Goal: Information Seeking & Learning: Learn about a topic

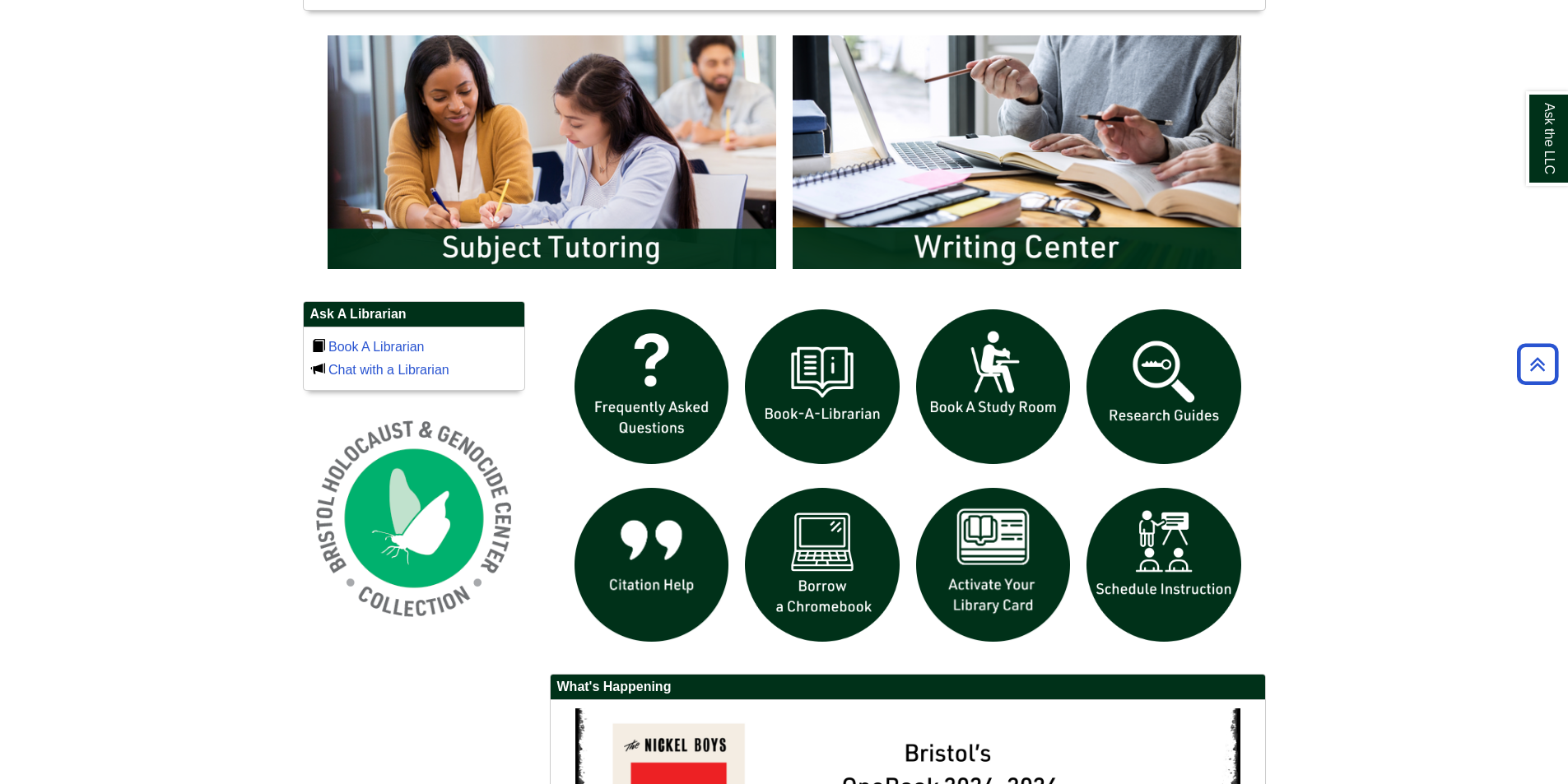
click at [1425, 467] on body "Skip to Main Content Toggle navigation Home Access Services Access Services Pol…" at bounding box center [784, 143] width 1568 height 2103
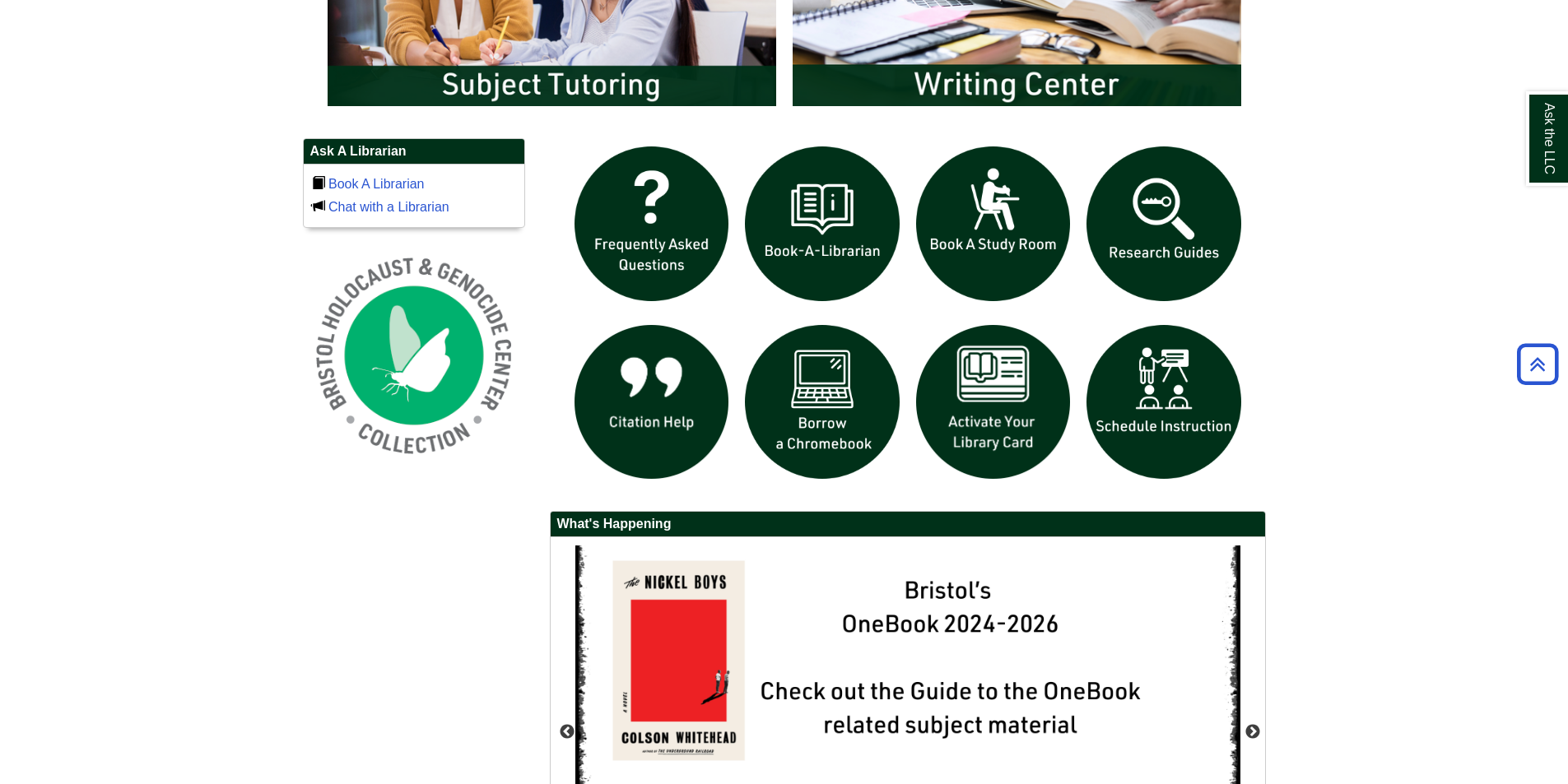
scroll to position [1072, 0]
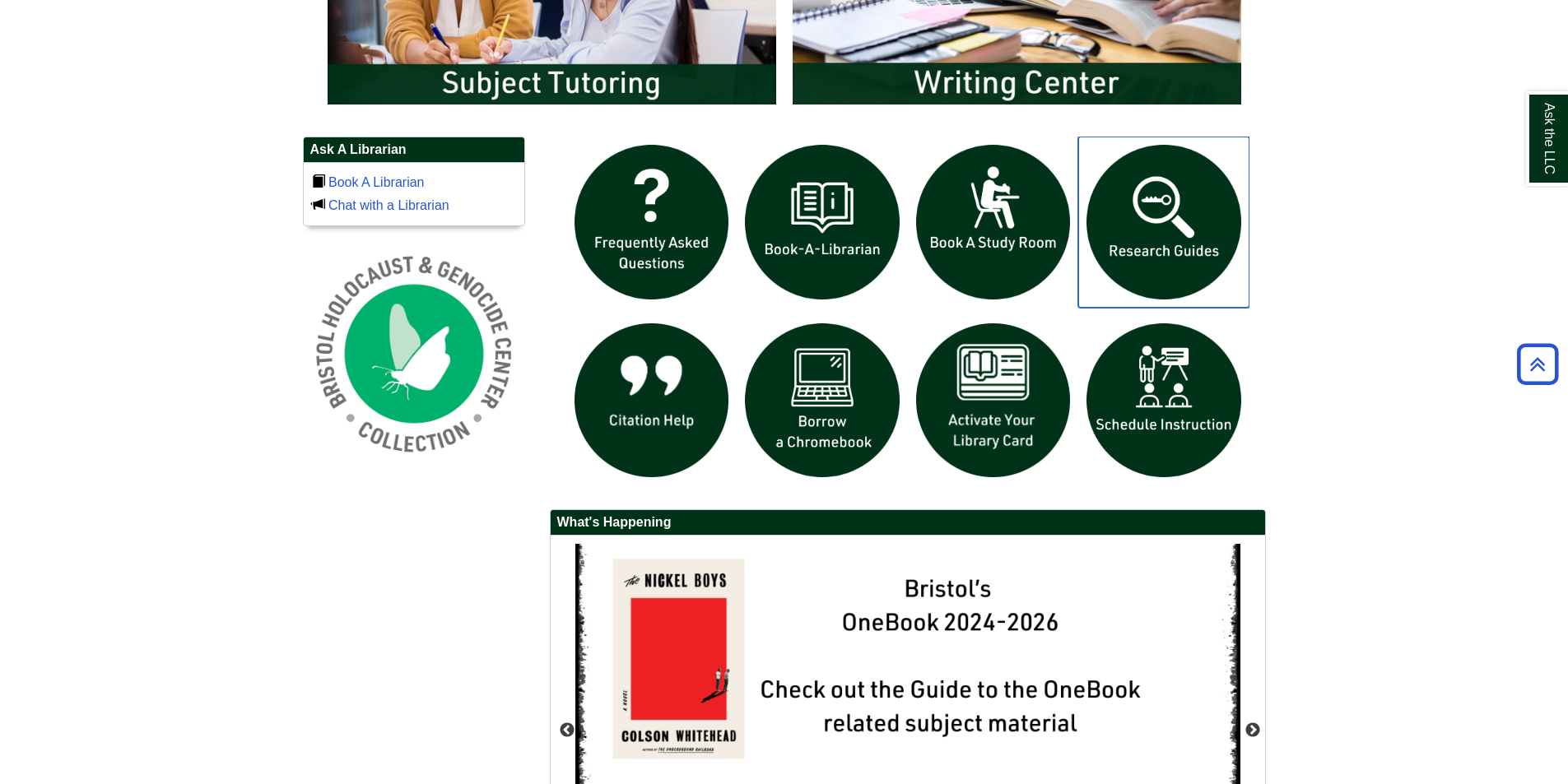
click at [1200, 208] on img "slideshow" at bounding box center [1164, 222] width 171 height 171
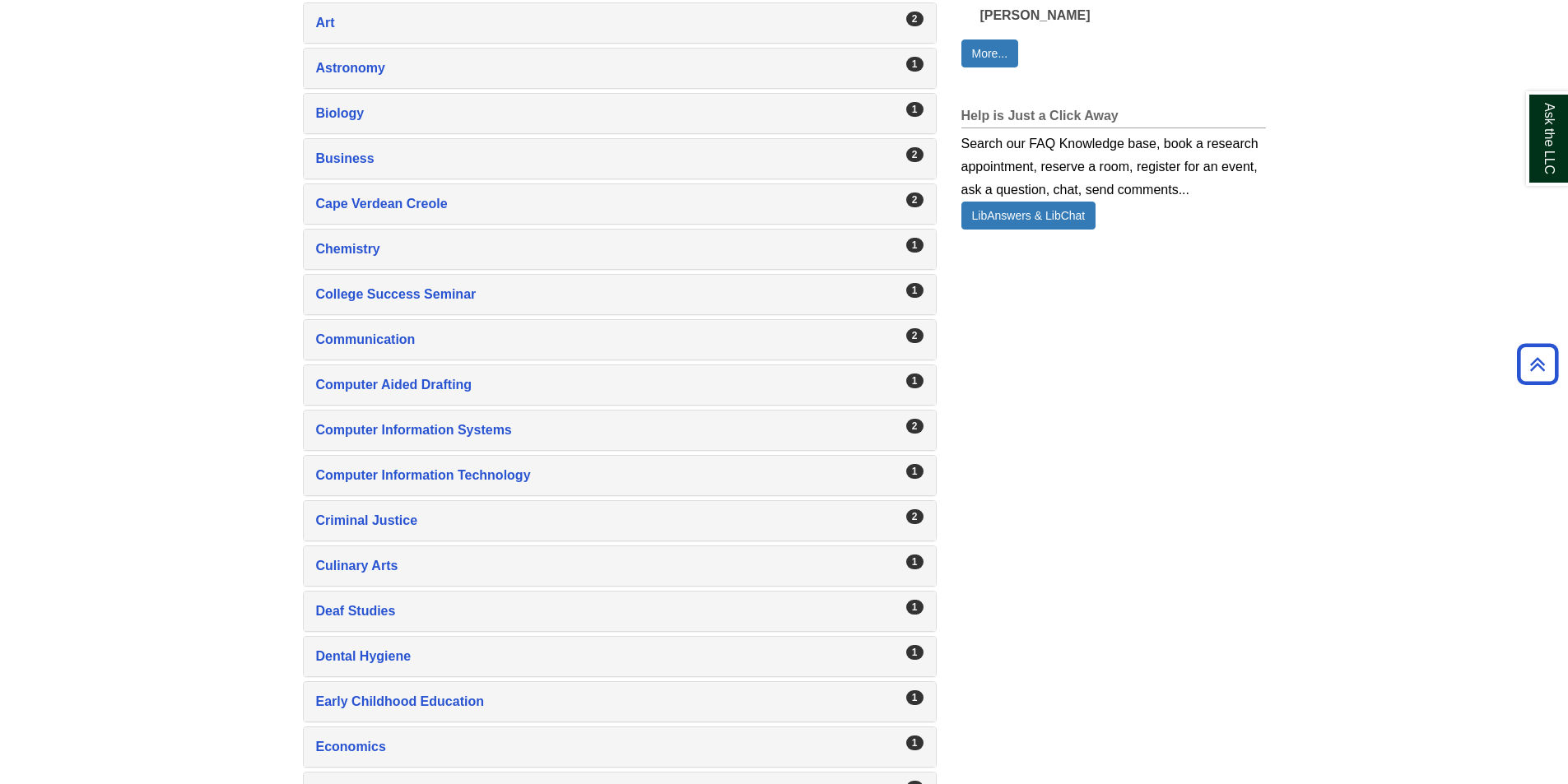
scroll to position [642, 0]
click at [1018, 66] on link "More..." at bounding box center [991, 52] width 57 height 28
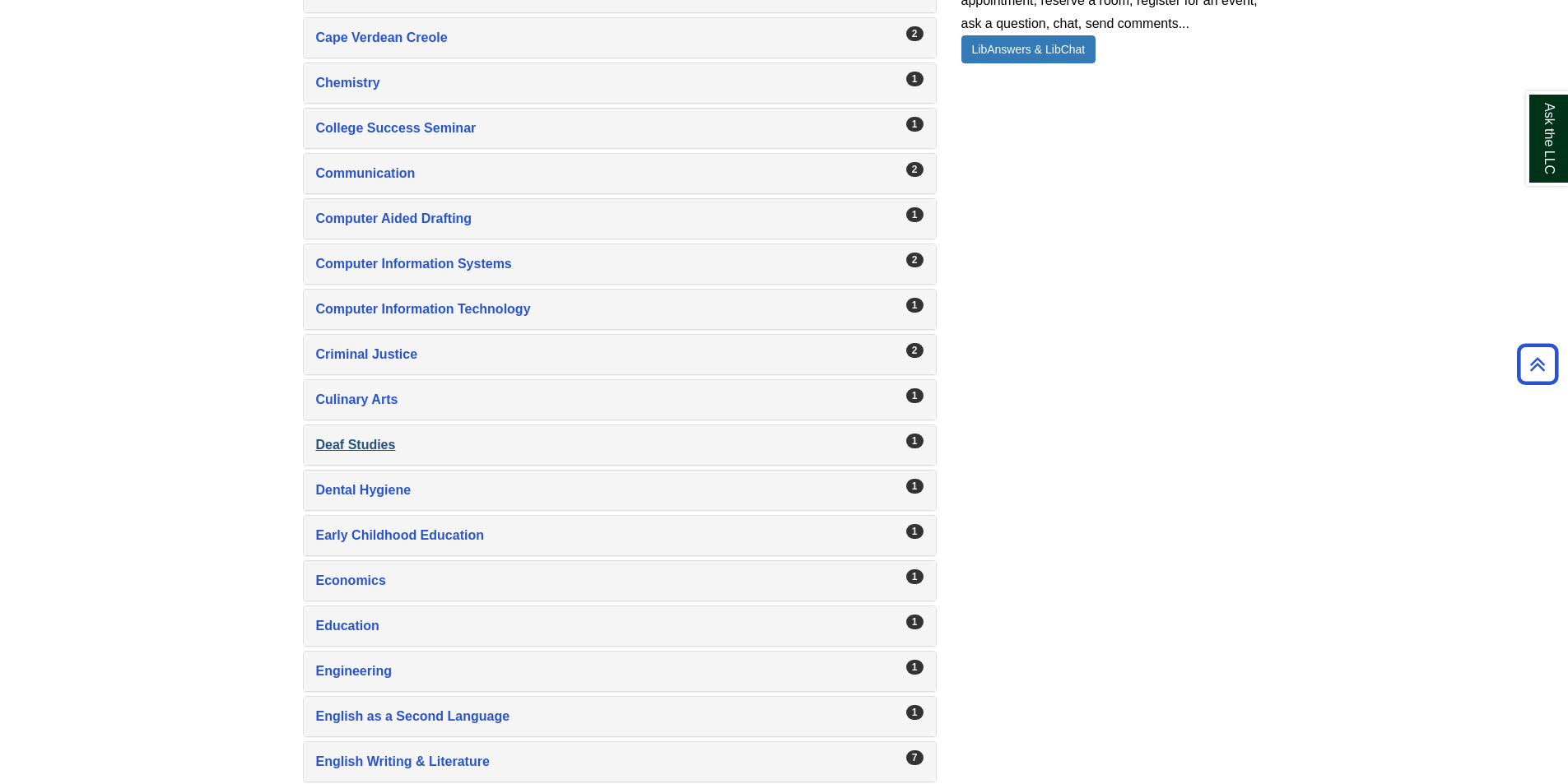
scroll to position [314, 0]
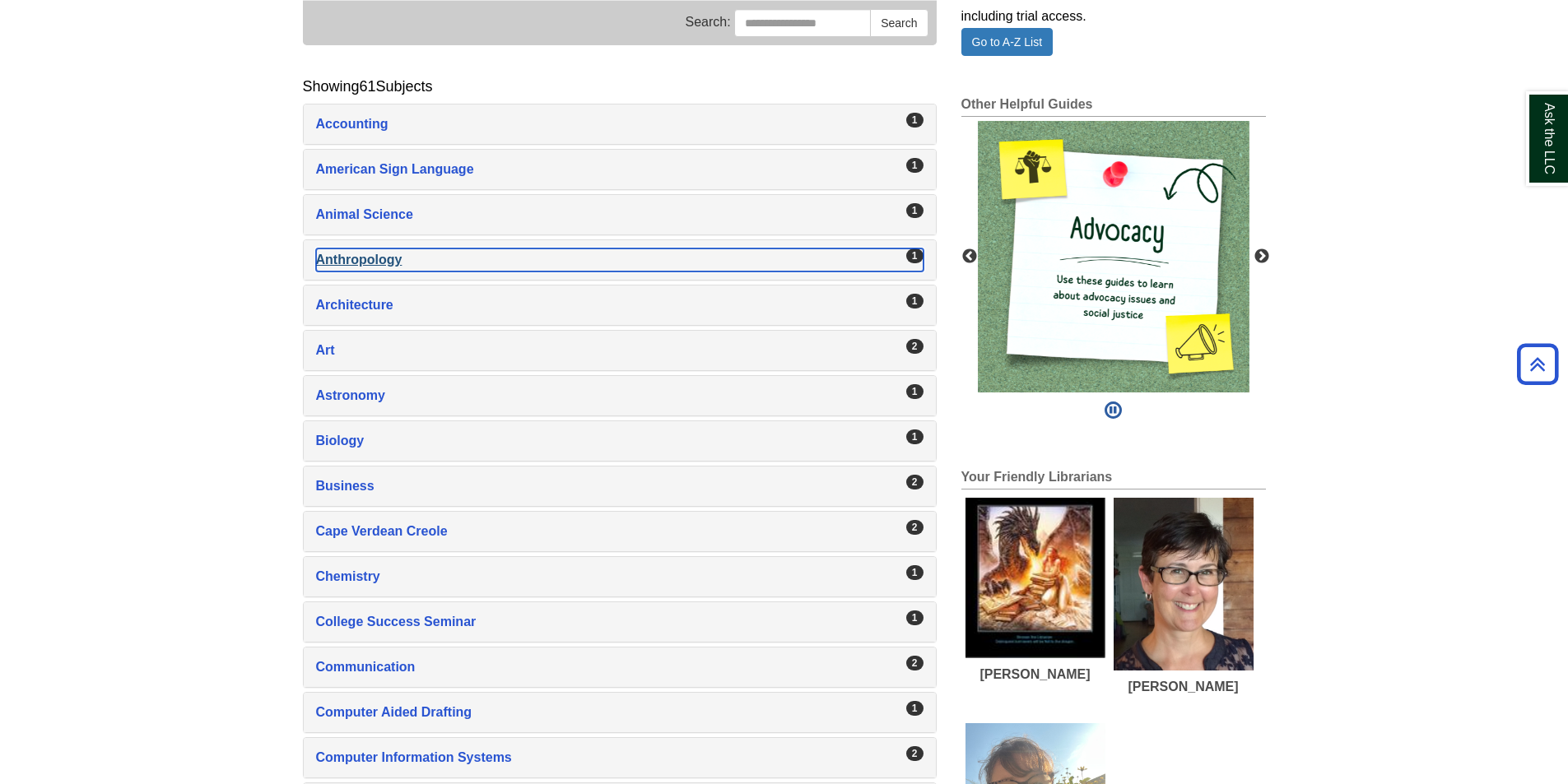
click at [340, 265] on div "Anthropology , 1 guides" at bounding box center [619, 260] width 608 height 23
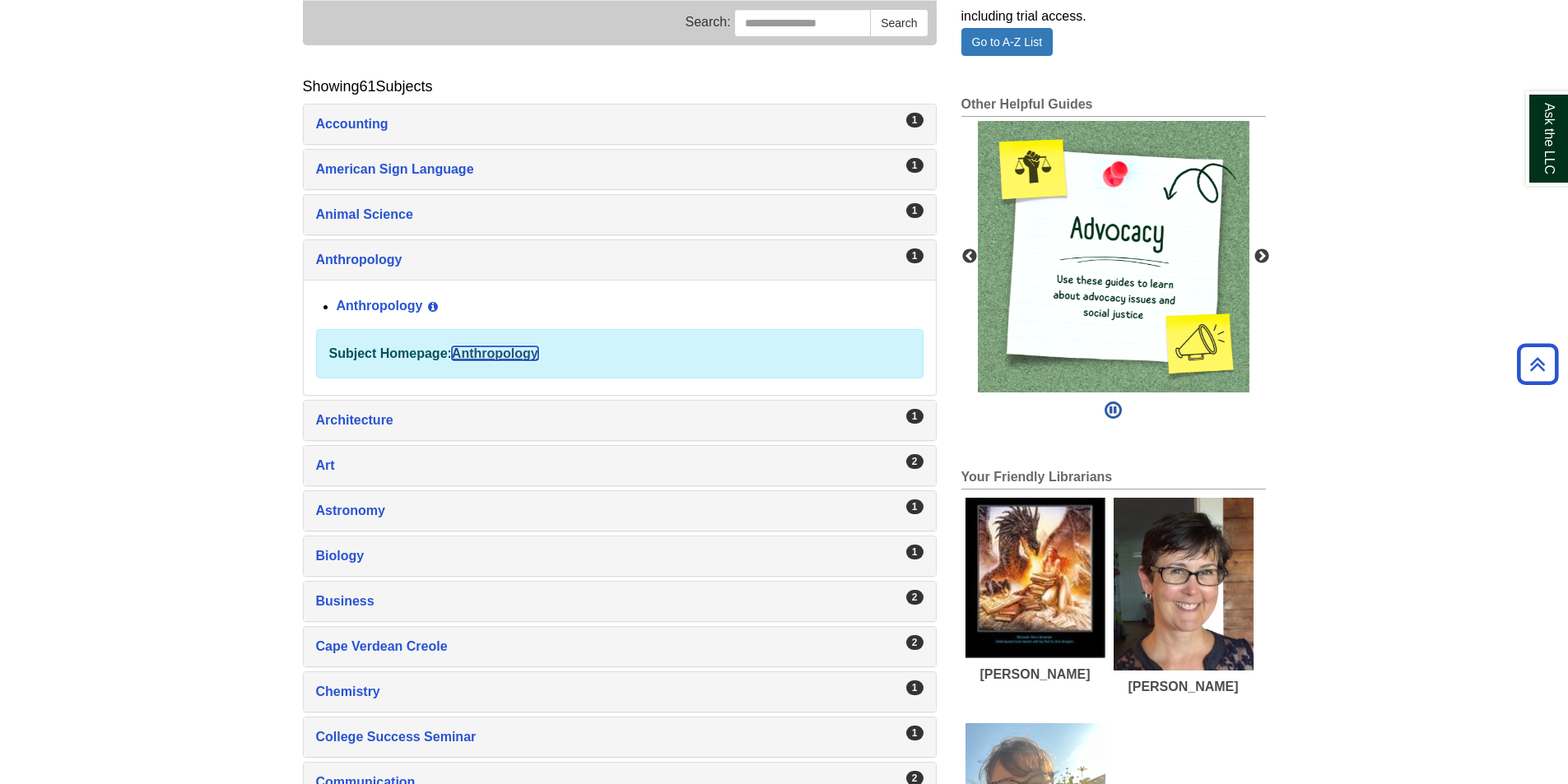
click at [528, 352] on link "Anthropology" at bounding box center [495, 353] width 86 height 14
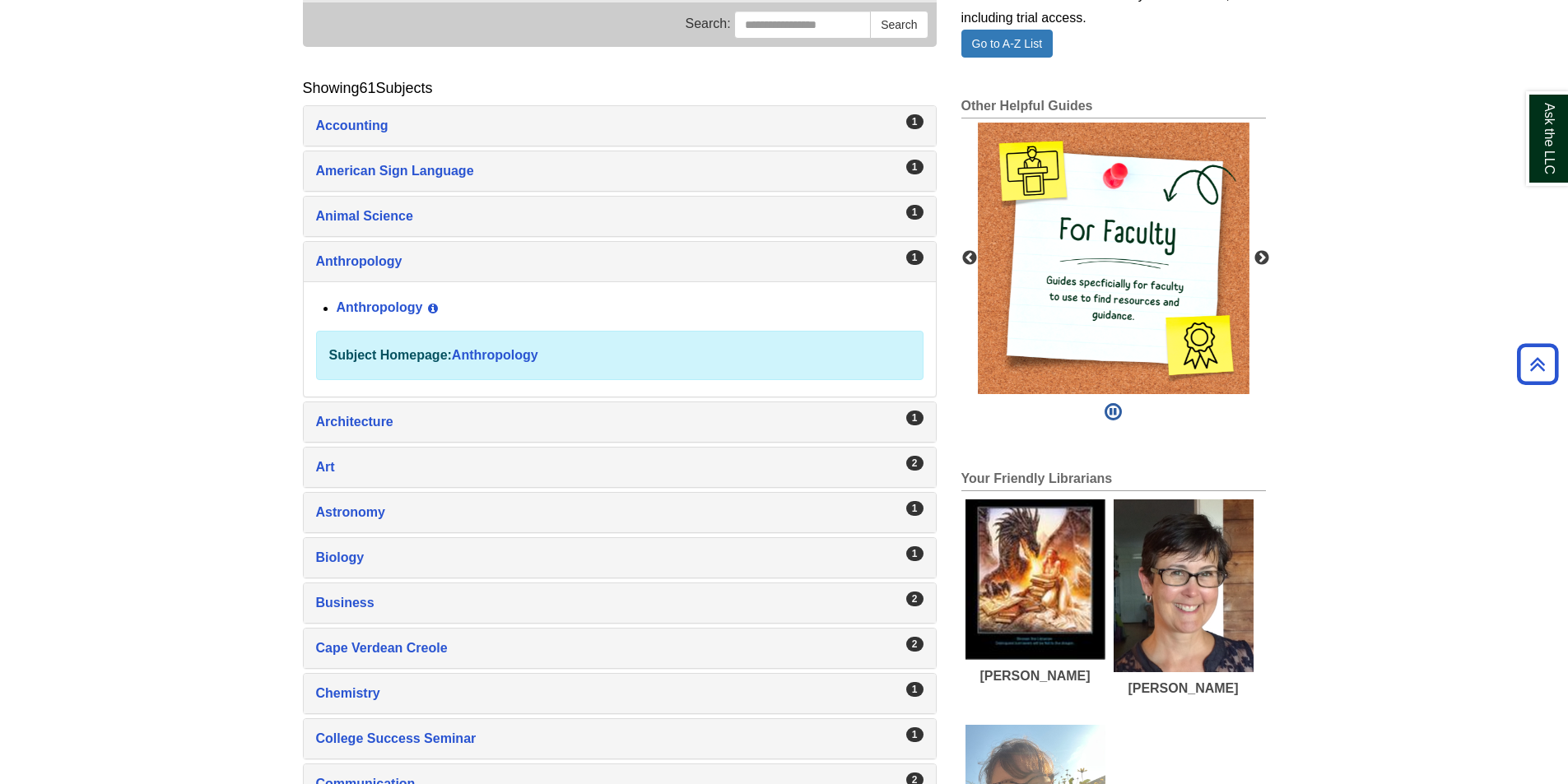
scroll to position [0, 0]
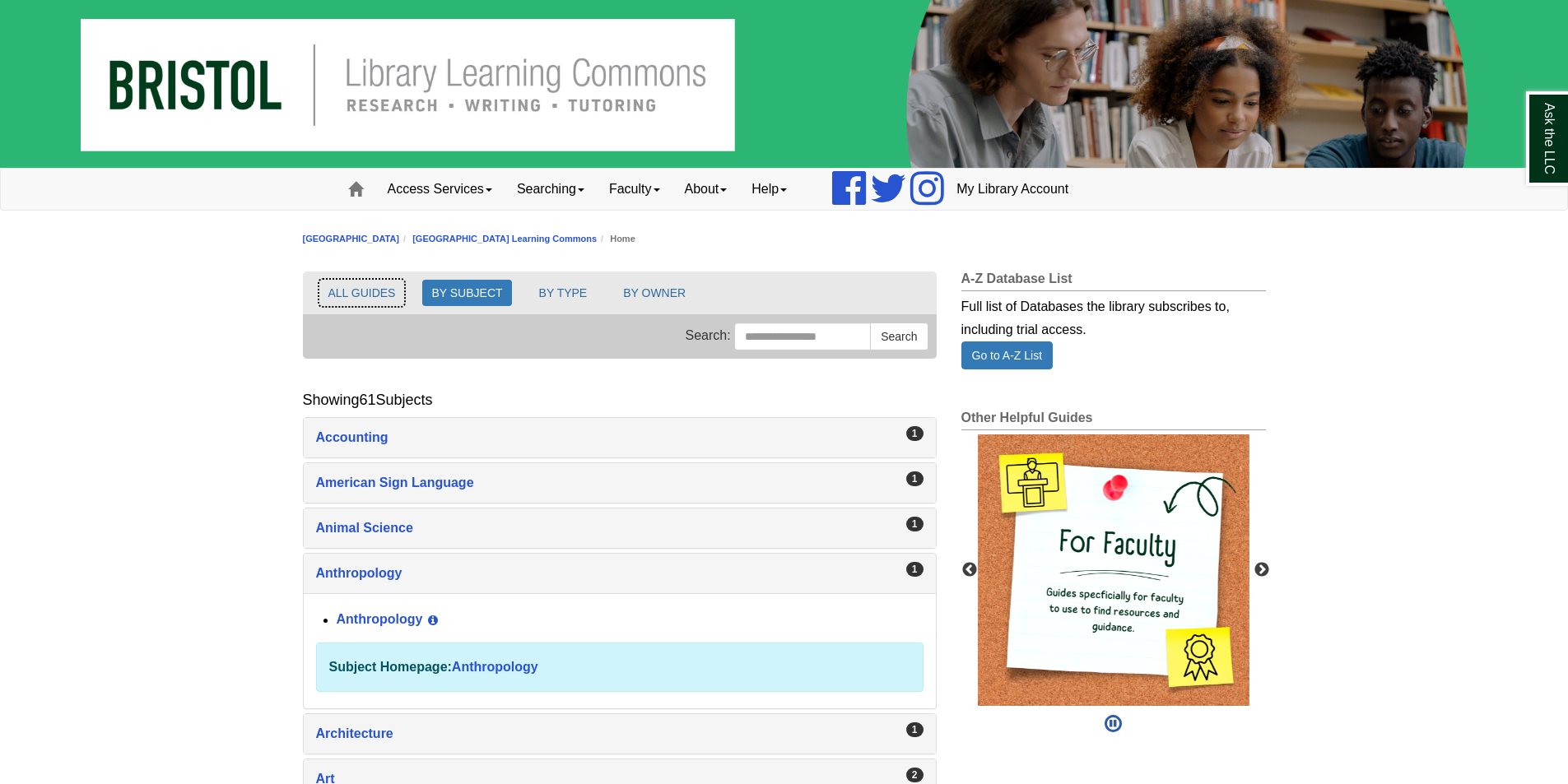
click at [352, 291] on button "ALL GUIDES" at bounding box center [362, 293] width 85 height 26
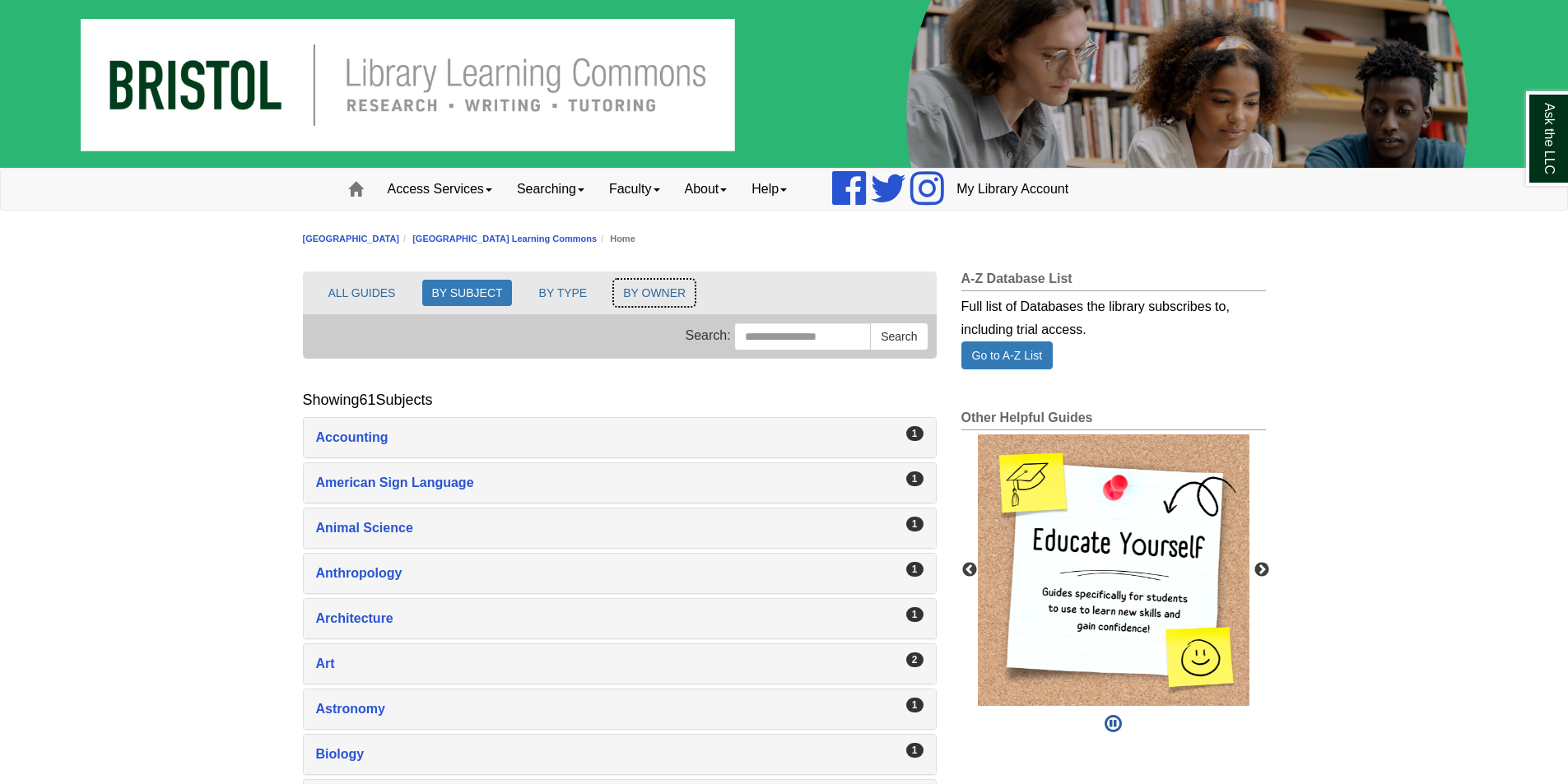
click at [680, 296] on button "BY OWNER" at bounding box center [654, 293] width 81 height 26
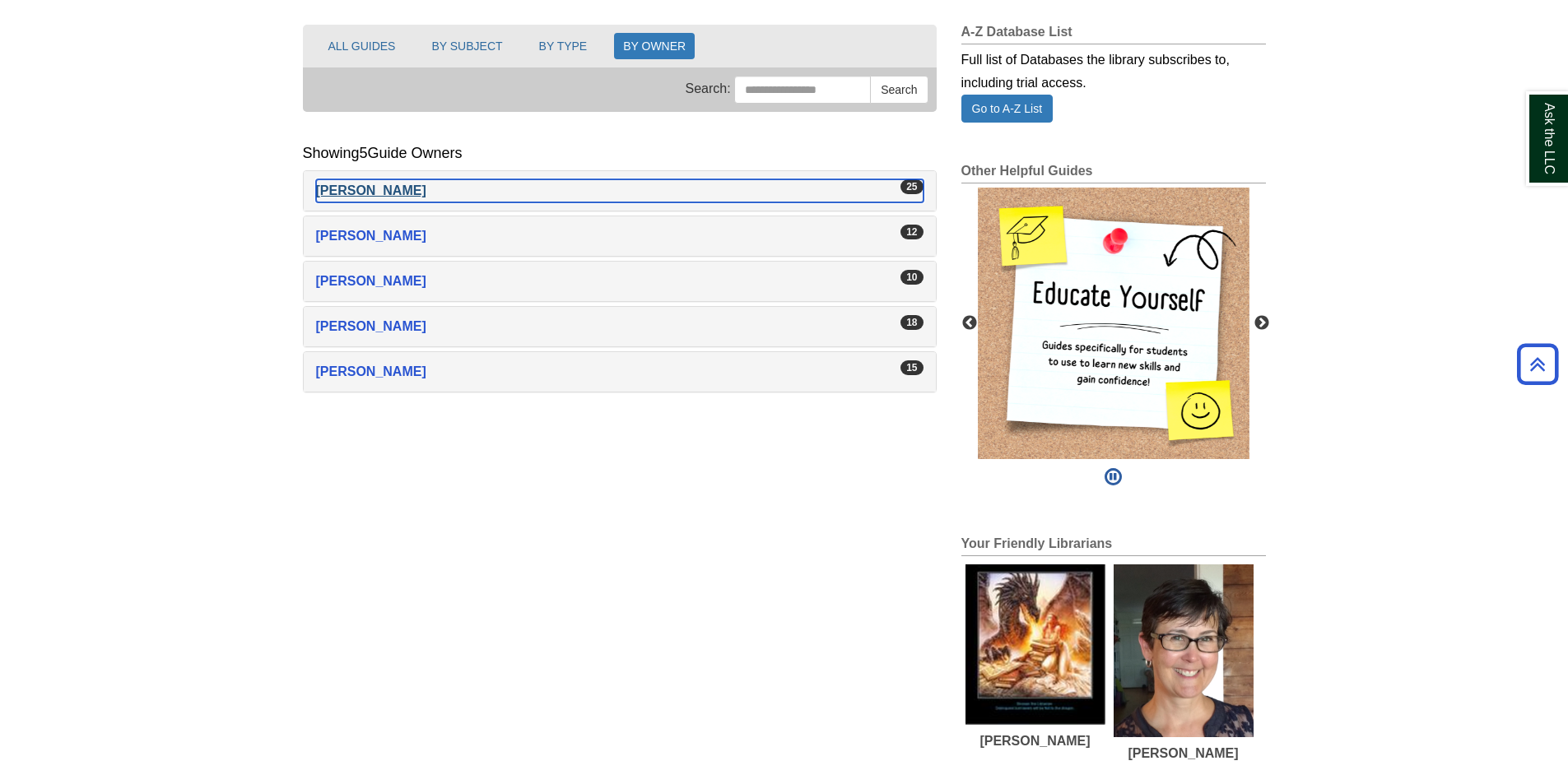
click at [362, 190] on div "Emily Brown" at bounding box center [619, 190] width 608 height 23
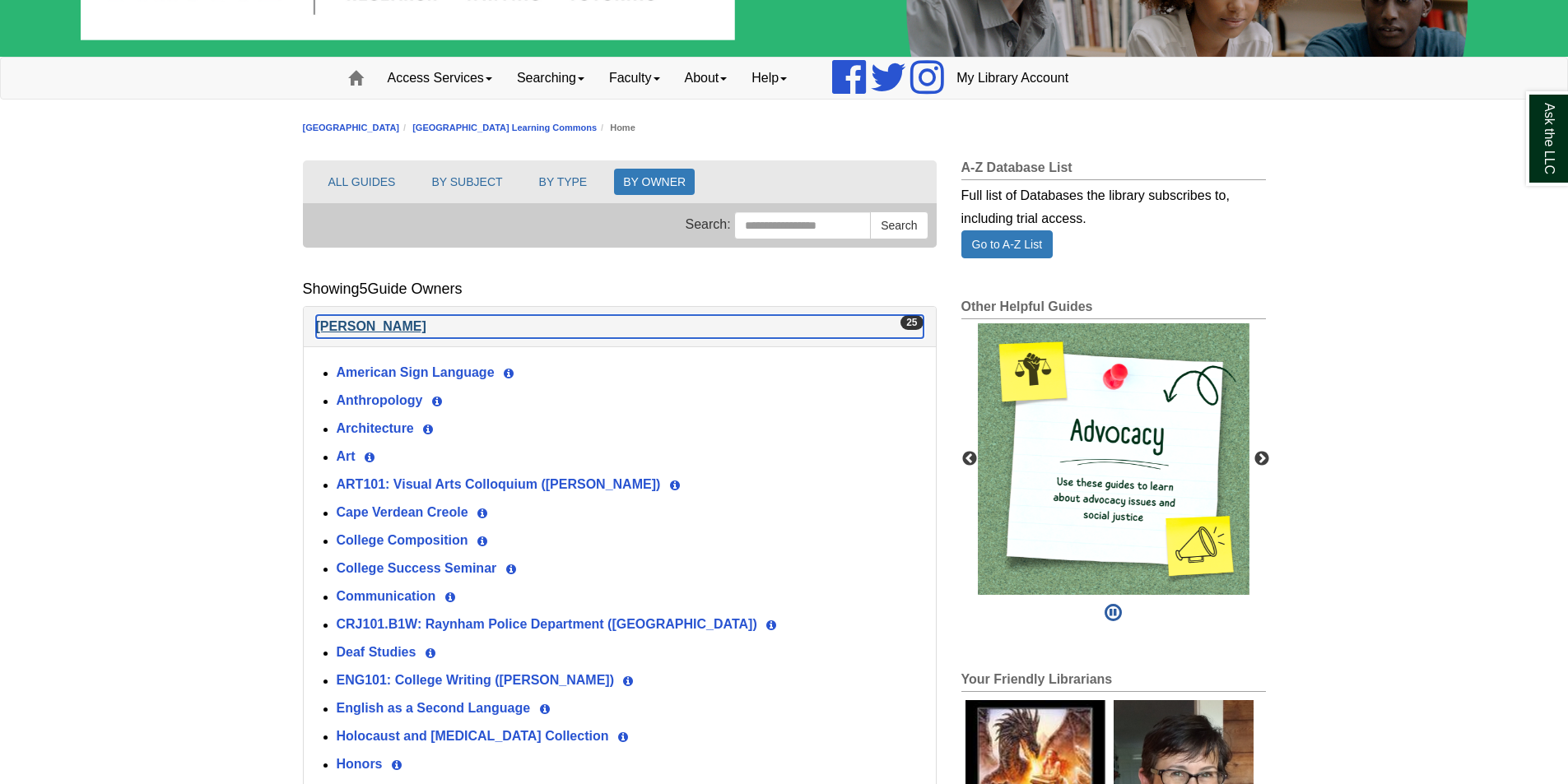
click at [347, 316] on div "Emily Brown" at bounding box center [619, 327] width 608 height 23
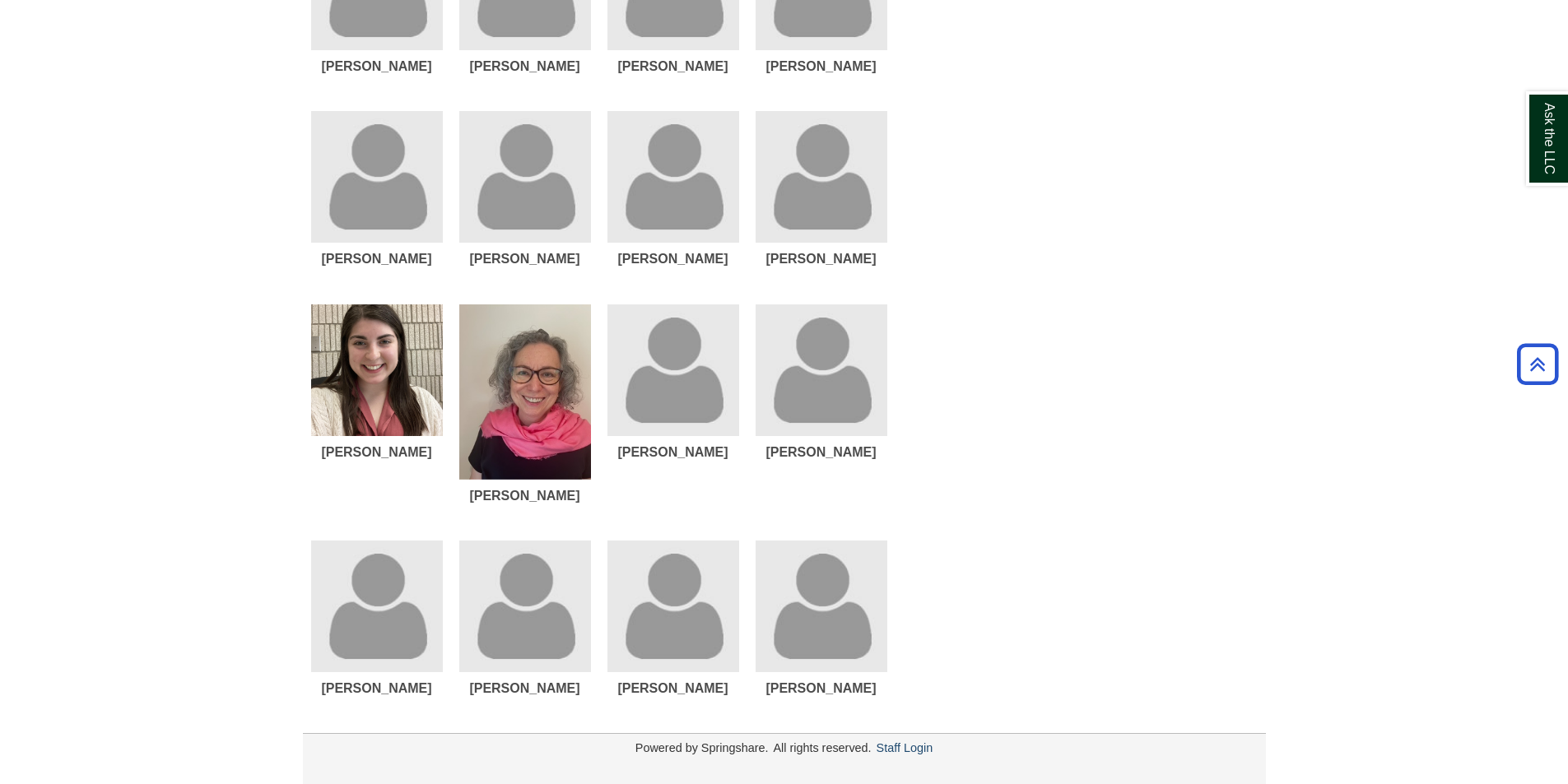
scroll to position [1113, 0]
click at [404, 608] on img "List of Profiles" at bounding box center [377, 606] width 131 height 131
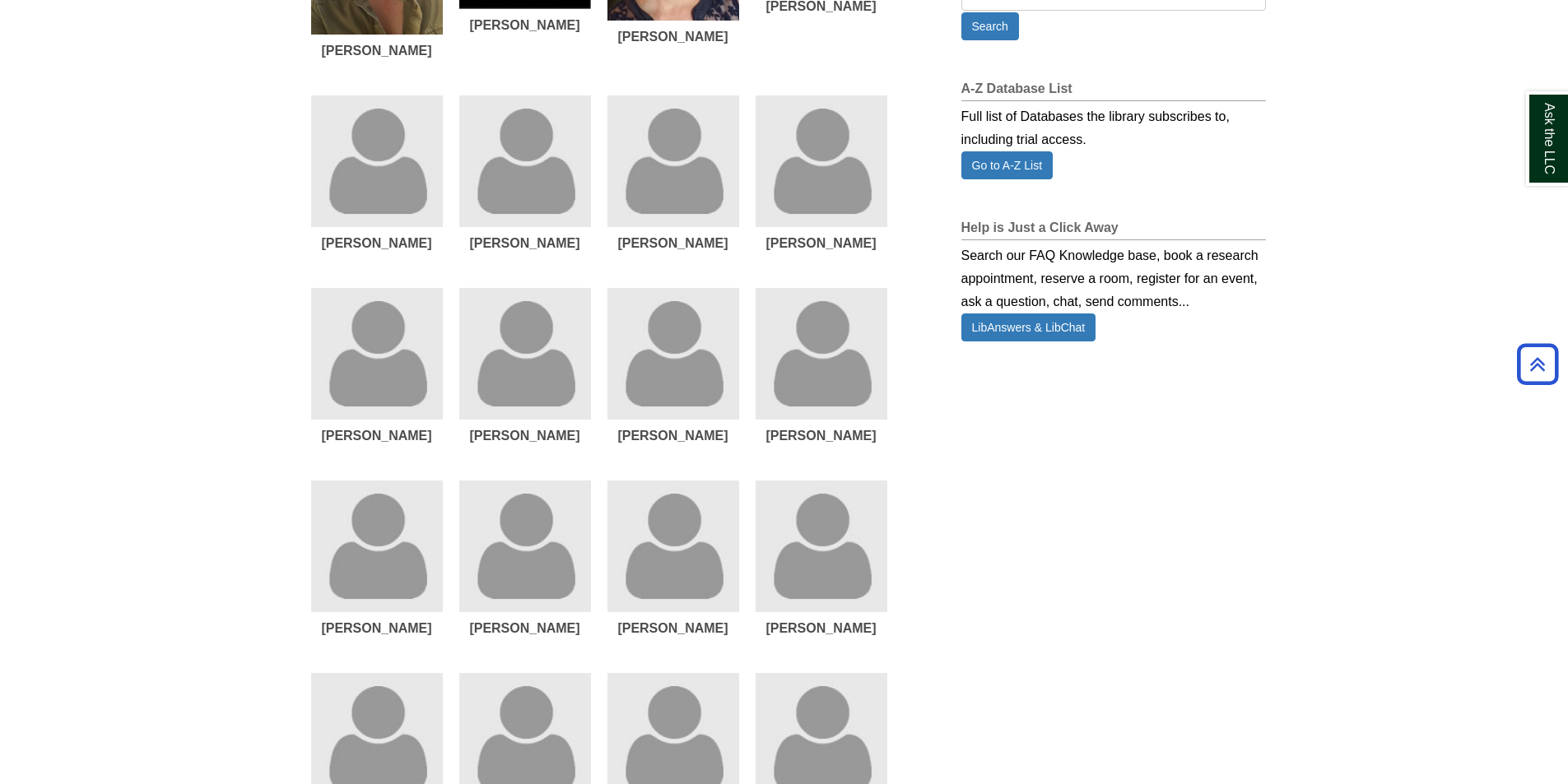
scroll to position [42, 0]
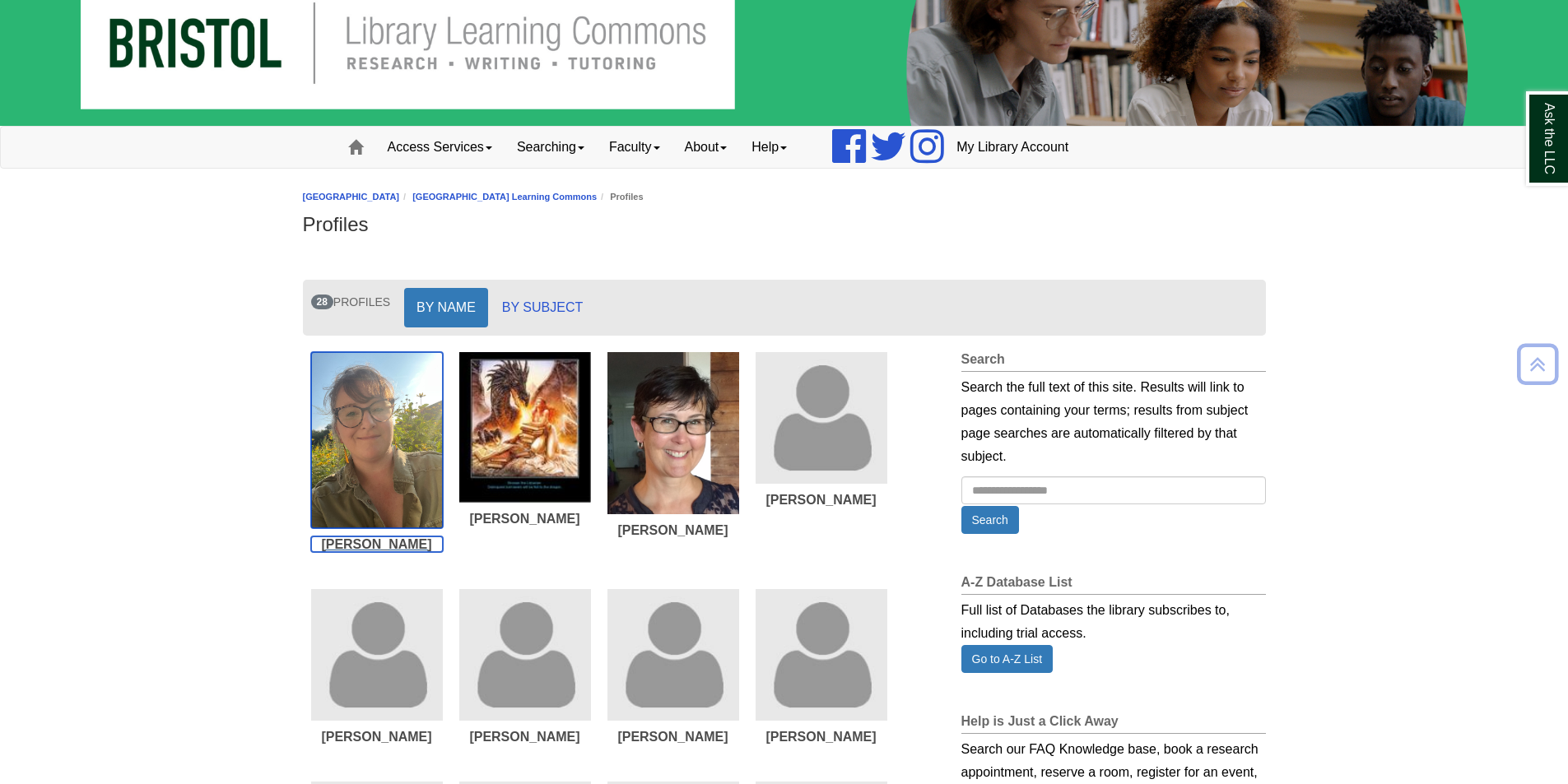
click at [347, 442] on img "List of Profiles" at bounding box center [377, 440] width 131 height 176
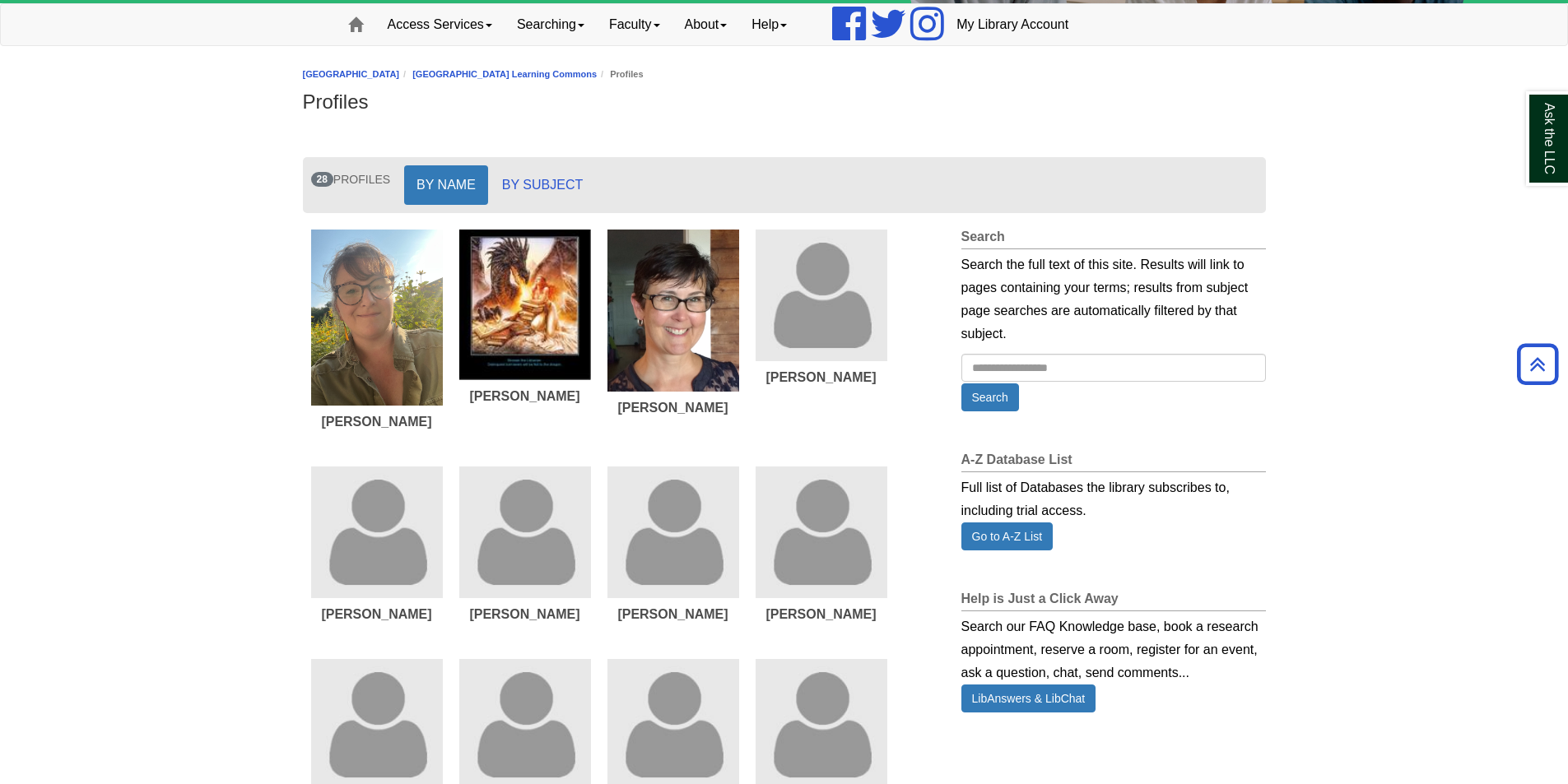
scroll to position [0, 0]
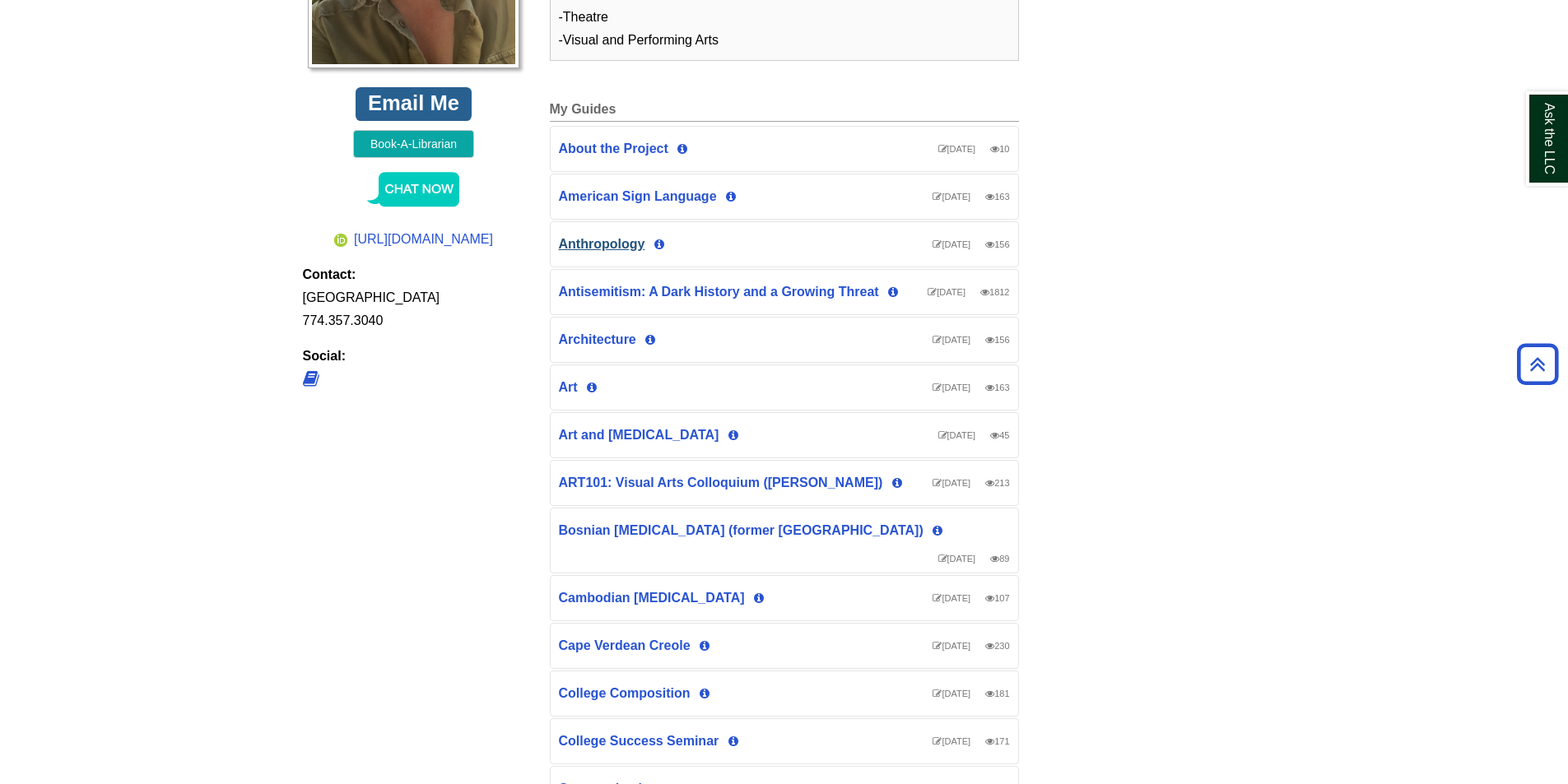
scroll to position [576, 0]
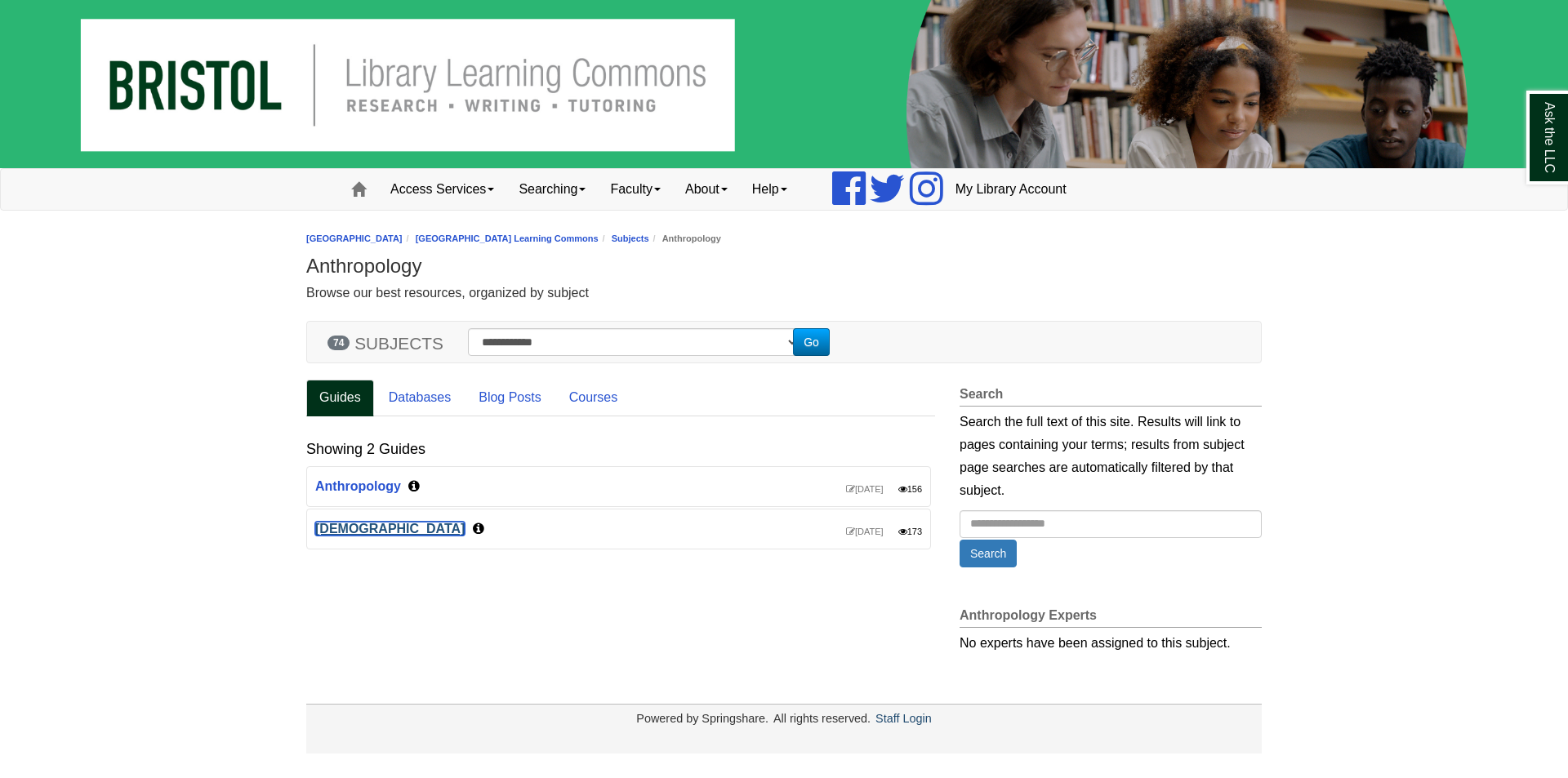
click at [319, 529] on link "LGBTQ+" at bounding box center [389, 529] width 149 height 14
click at [339, 480] on link "Anthropology" at bounding box center [357, 486] width 85 height 14
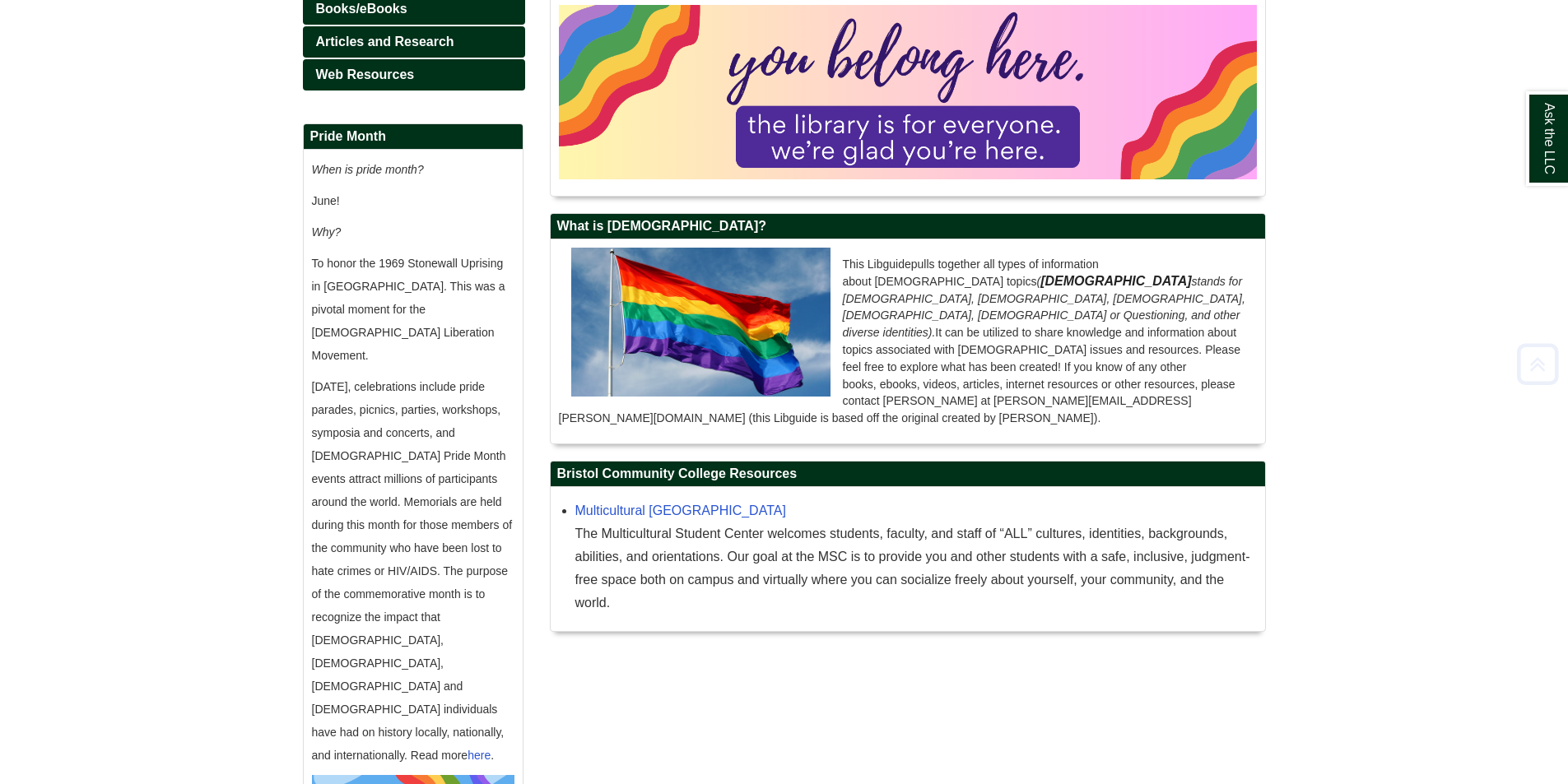
scroll to position [411, 0]
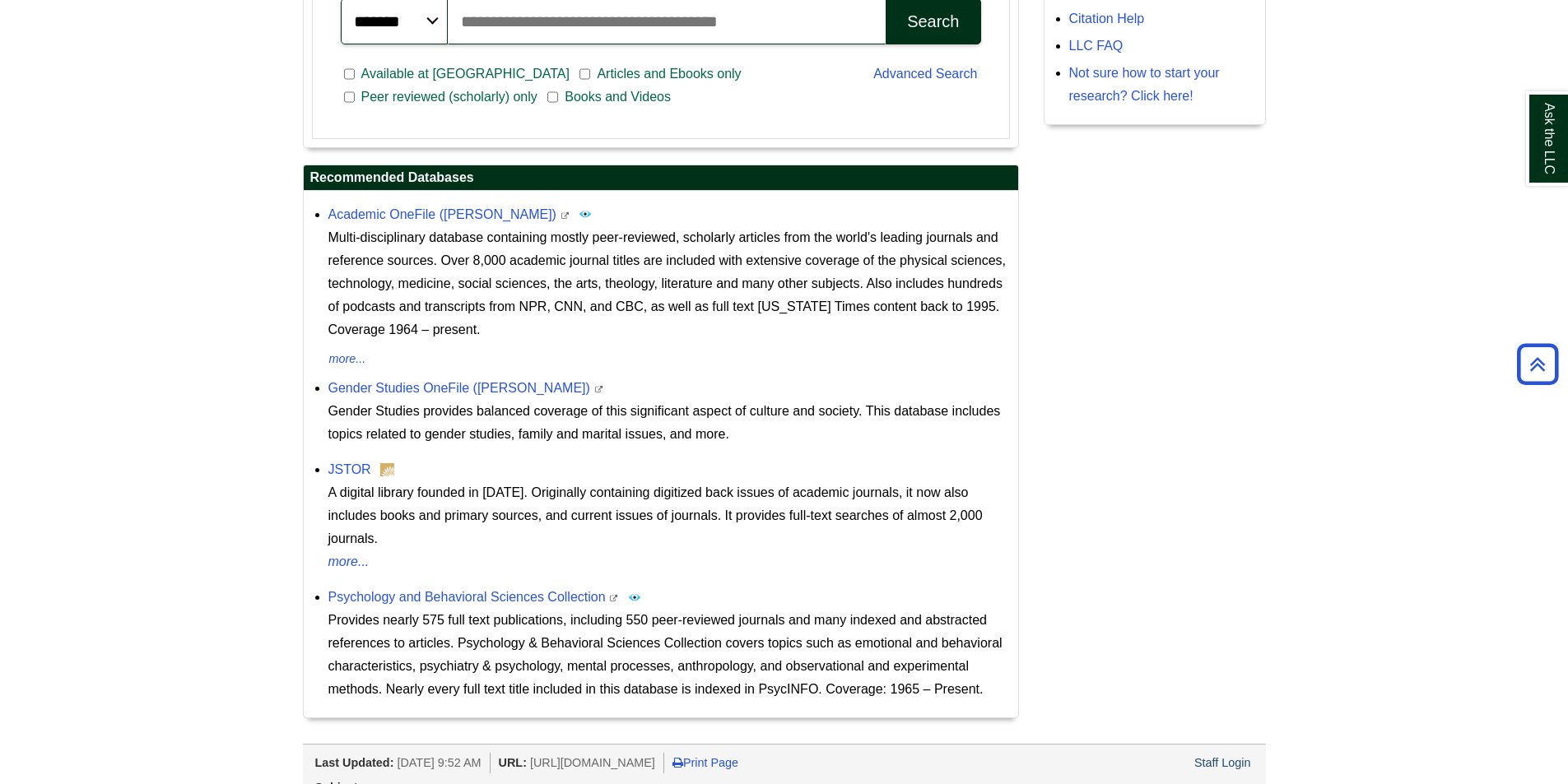
scroll to position [147, 0]
